Goal: Transaction & Acquisition: Purchase product/service

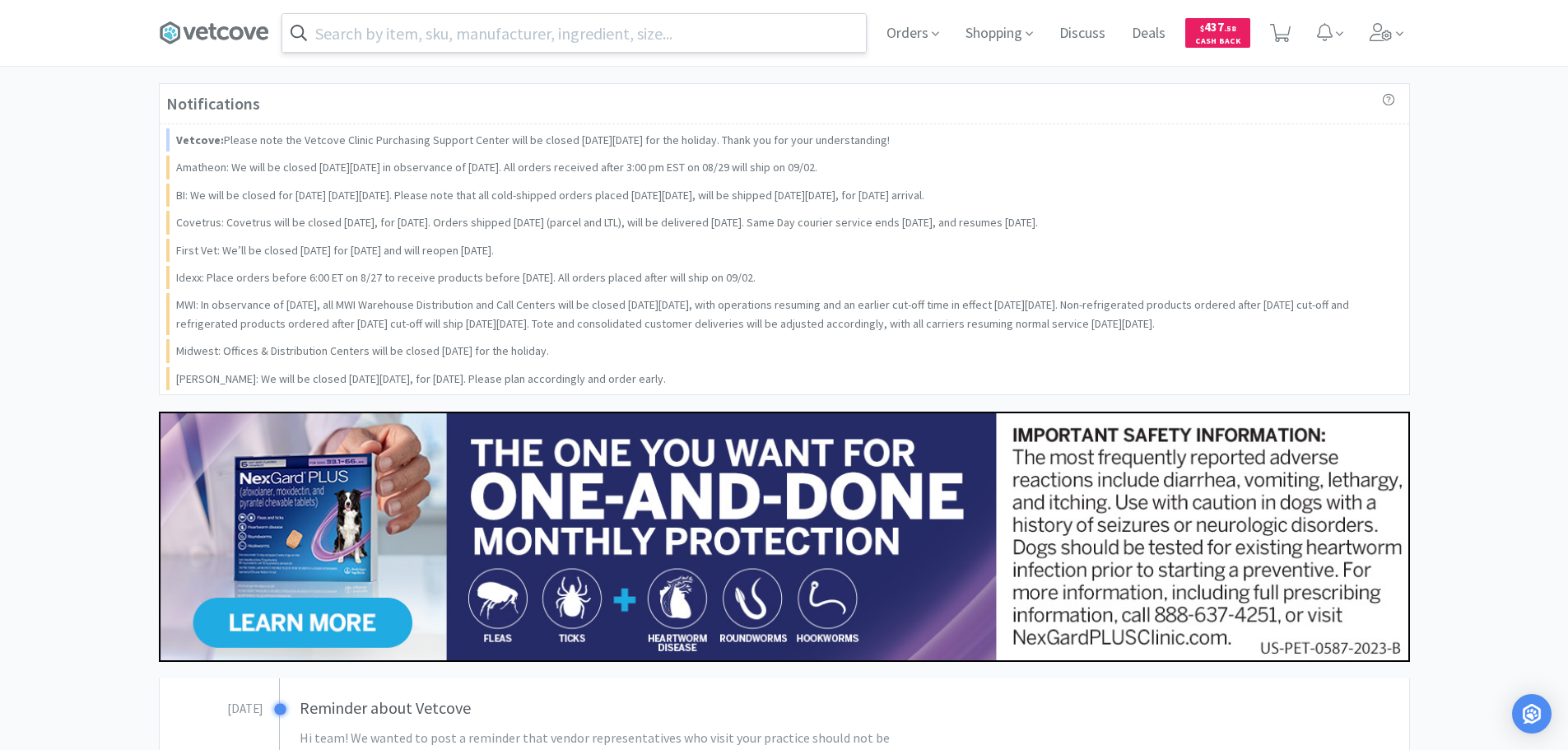
click at [507, 27] on input "text" at bounding box center [574, 33] width 584 height 38
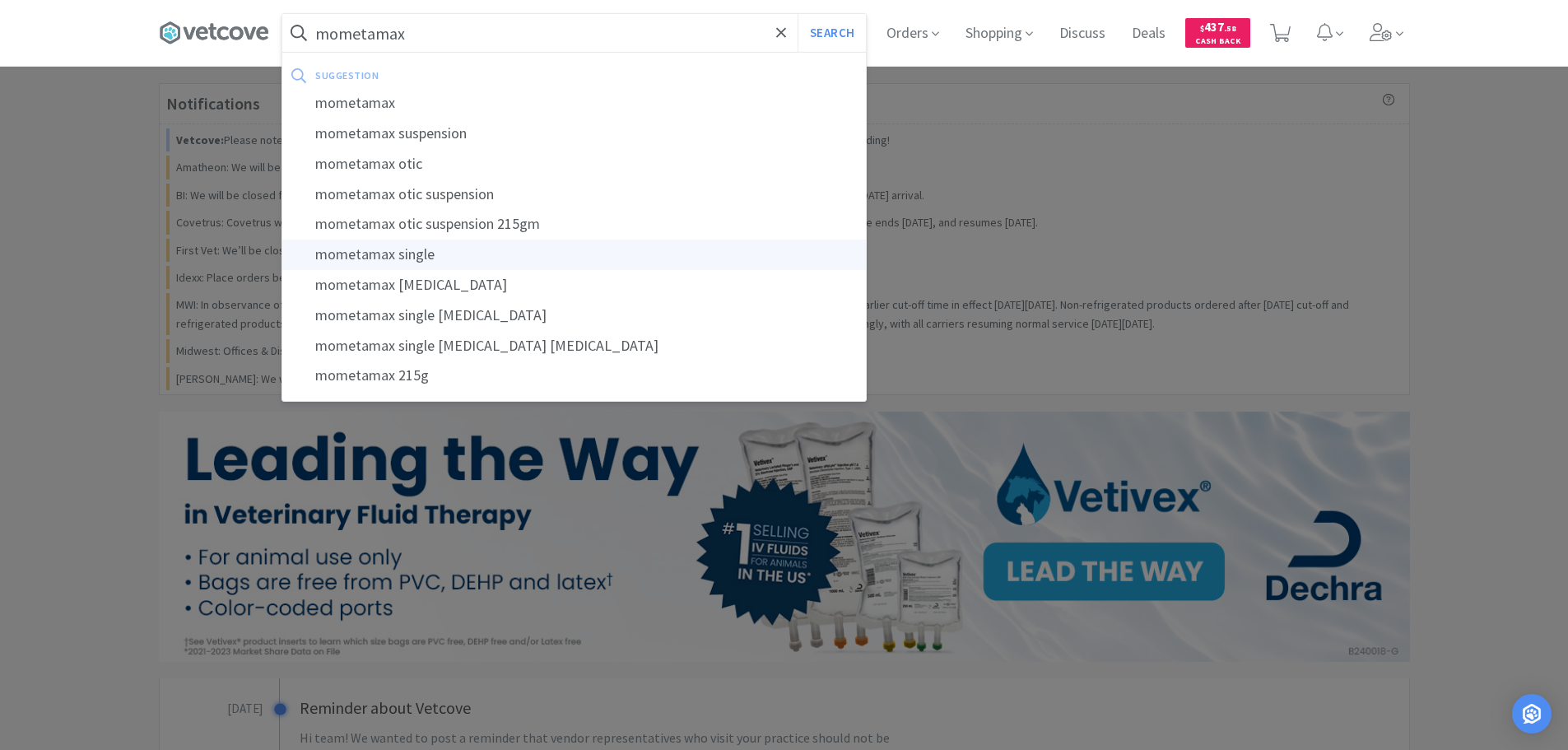
click at [441, 249] on div "mometamax single" at bounding box center [574, 255] width 584 height 30
type input "mometamax single"
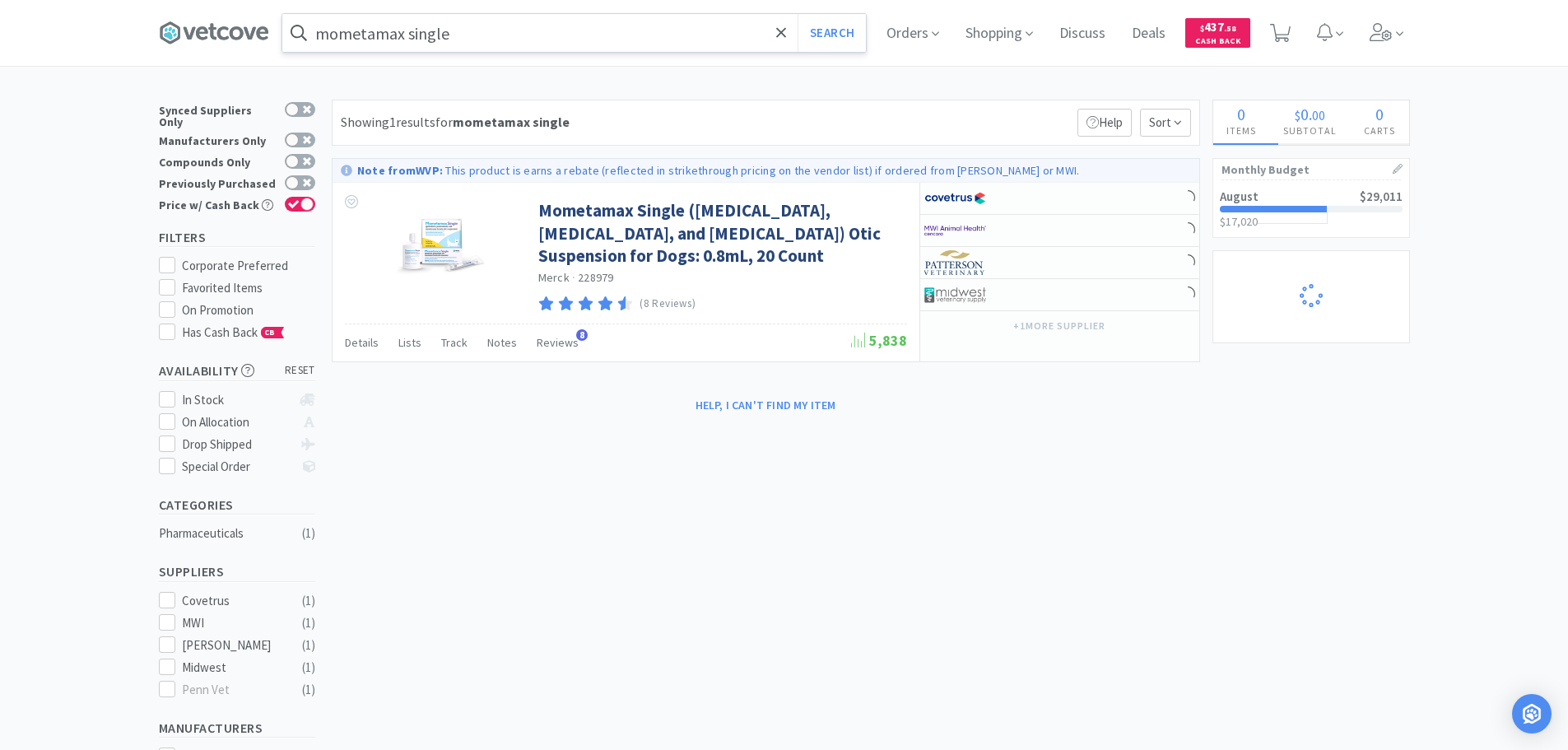
select select "1"
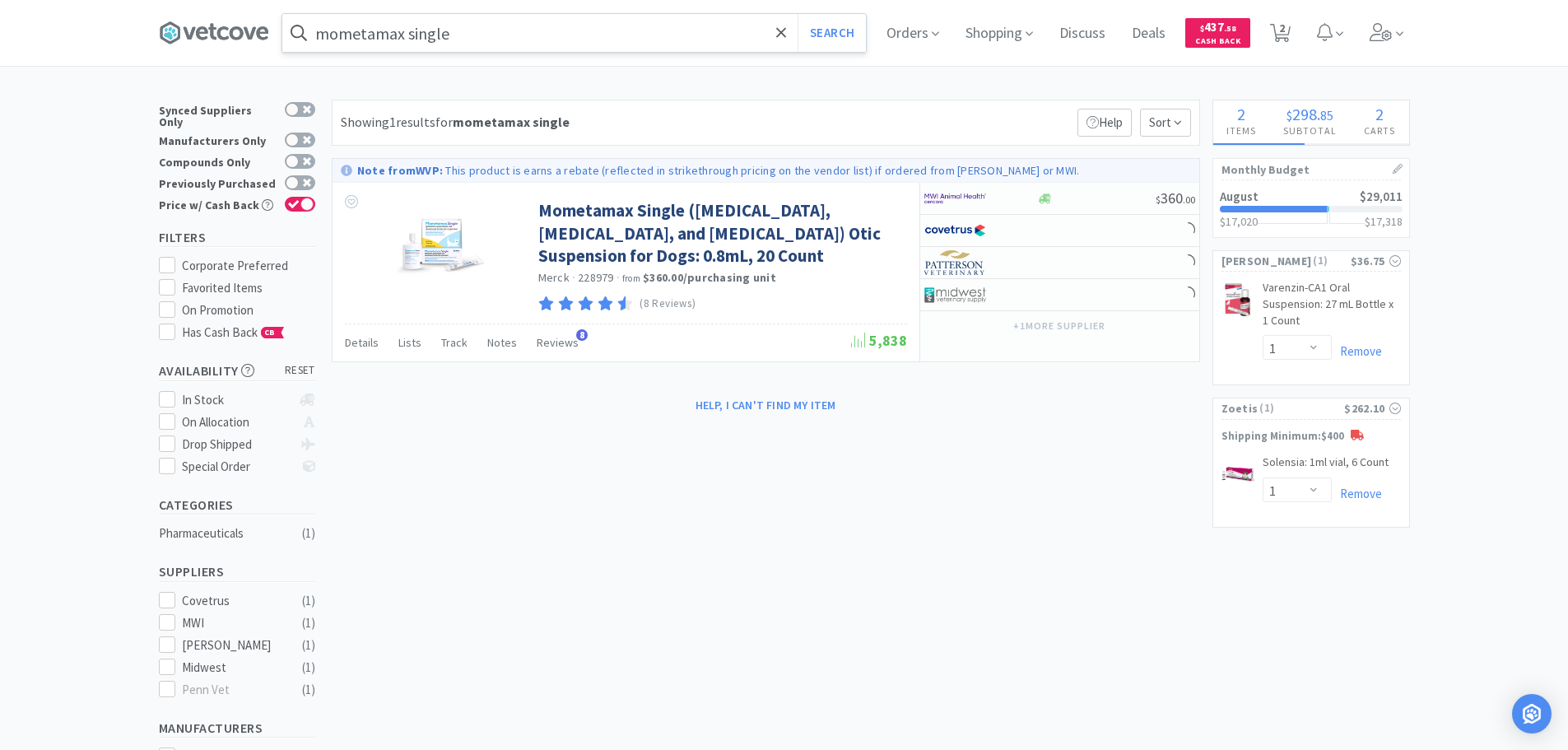
select select "1"
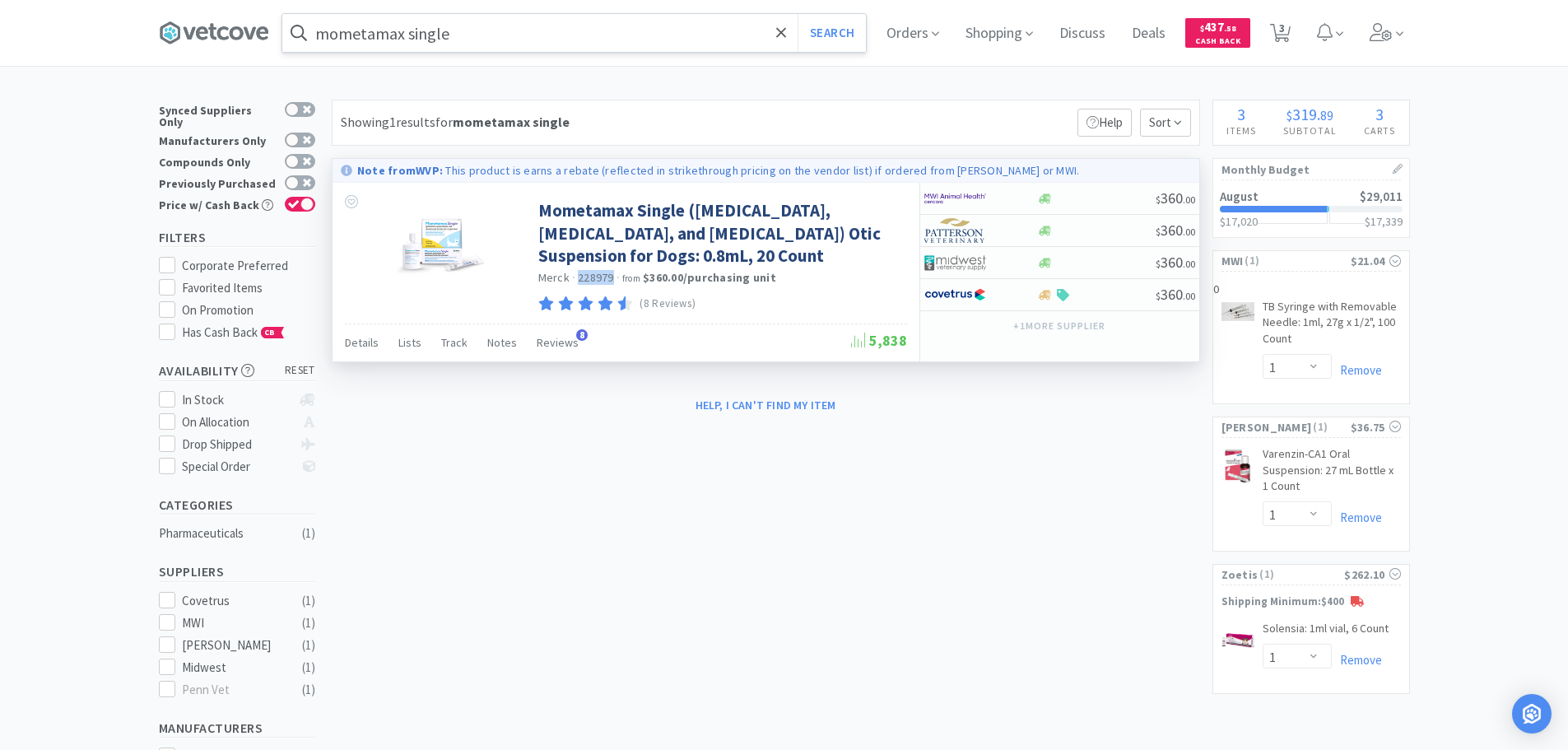
drag, startPoint x: 579, startPoint y: 277, endPoint x: 611, endPoint y: 280, distance: 32.1
click at [611, 280] on span "228979" at bounding box center [596, 277] width 36 height 15
copy span "228979"
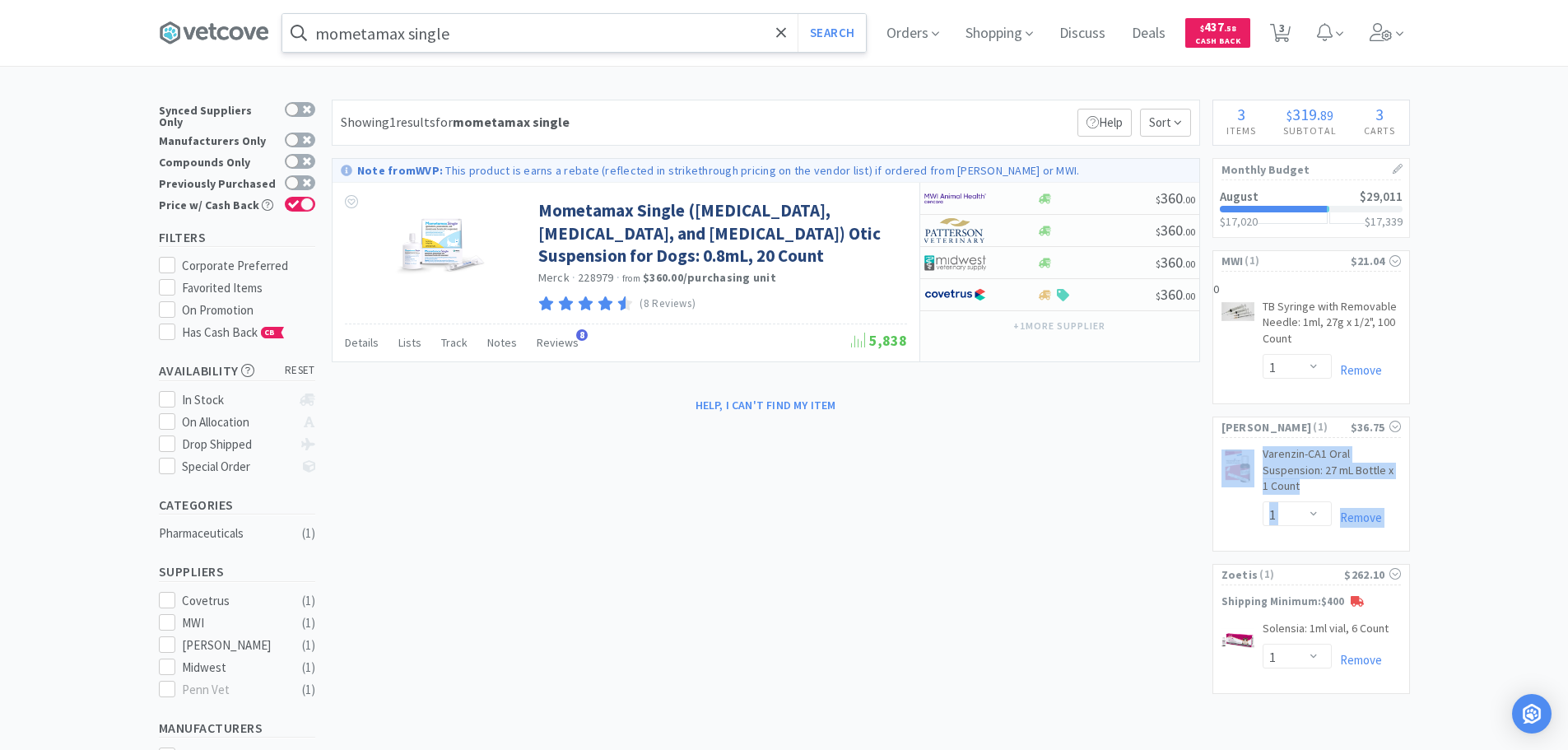
drag, startPoint x: 1111, startPoint y: 547, endPoint x: 1142, endPoint y: 474, distance: 79.3
click at [1114, 540] on div "× Filter Results Synced Suppliers Only Manufacturers Only Compounds Only Previo…" at bounding box center [784, 541] width 1251 height 884
